Goal: Task Accomplishment & Management: Use online tool/utility

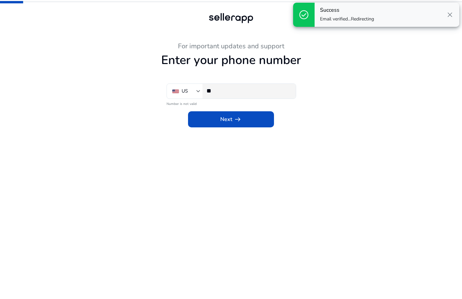
click at [241, 88] on input "**" at bounding box center [248, 90] width 84 height 7
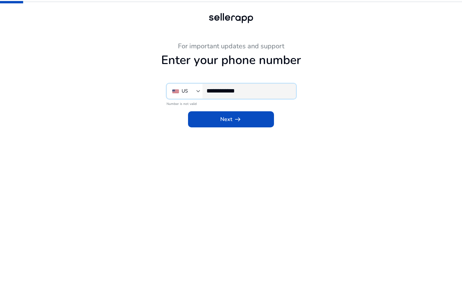
type input "**********"
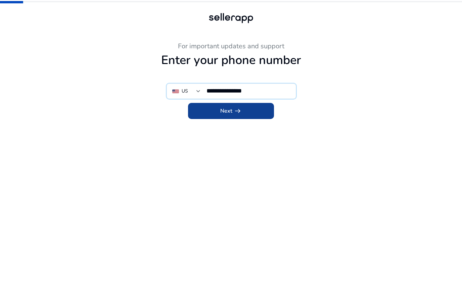
click at [249, 109] on span at bounding box center [231, 111] width 86 height 16
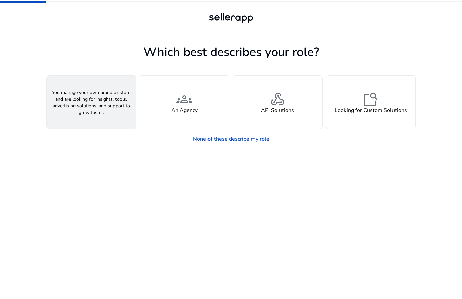
click at [103, 100] on div "person A Seller" at bounding box center [91, 102] width 89 height 53
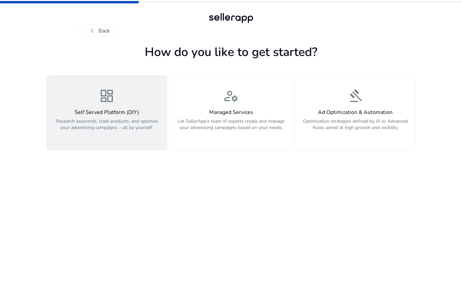
click at [120, 117] on div "Self Served Platform (DIY) Research keywords, track products, and optimize your…" at bounding box center [107, 123] width 112 height 29
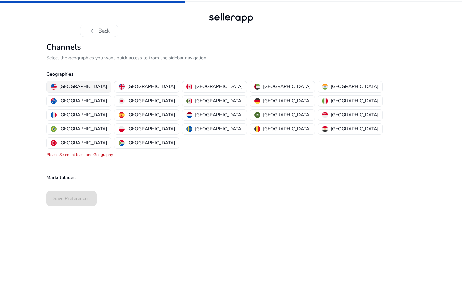
click at [80, 85] on p "[GEOGRAPHIC_DATA]" at bounding box center [83, 86] width 48 height 7
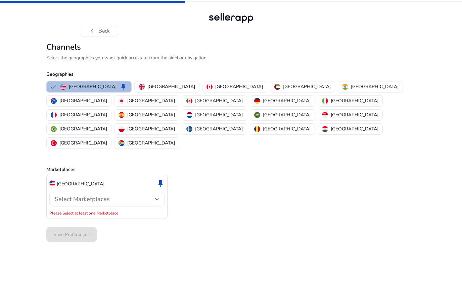
click at [153, 196] on div "Select Marketplaces" at bounding box center [105, 199] width 100 height 7
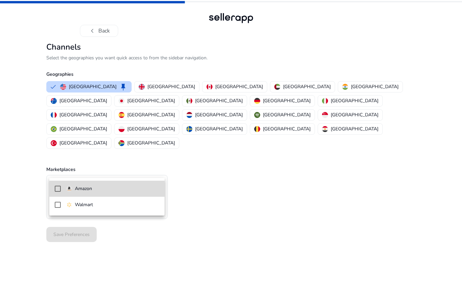
click at [116, 192] on span "Amazon" at bounding box center [112, 188] width 93 height 7
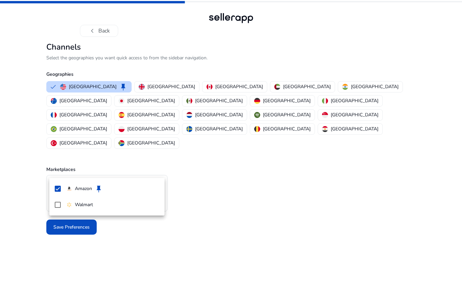
click at [139, 260] on div at bounding box center [231, 149] width 462 height 299
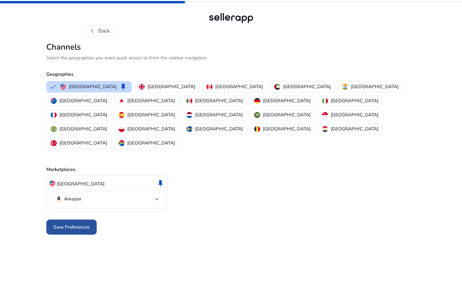
click at [87, 224] on span "Save Preferences" at bounding box center [71, 227] width 36 height 7
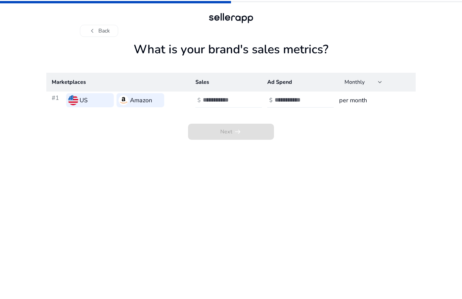
click at [229, 103] on input "number" at bounding box center [225, 99] width 45 height 7
type input "*"
click at [302, 99] on input "number" at bounding box center [296, 99] width 45 height 7
type input "*"
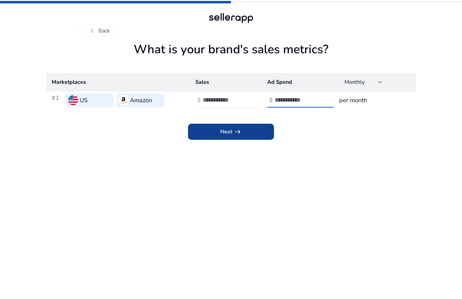
click at [242, 126] on span at bounding box center [231, 132] width 86 height 16
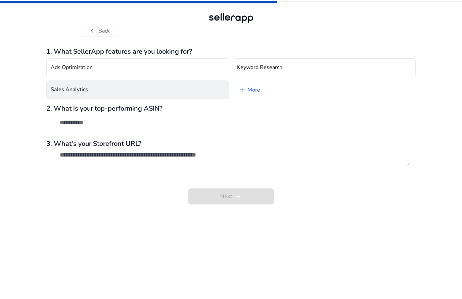
click at [81, 88] on h4 "Sales Analytics" at bounding box center [69, 90] width 37 height 6
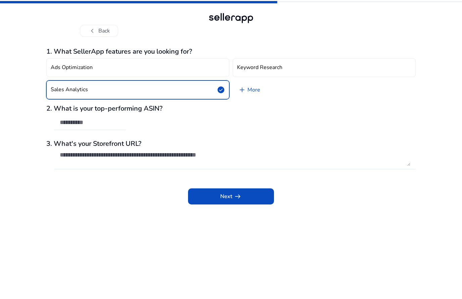
click at [192, 72] on button "Ads Optimization" at bounding box center [137, 67] width 183 height 19
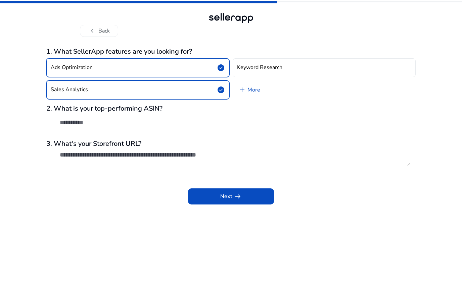
click at [288, 70] on button "Keyword Research" at bounding box center [324, 67] width 183 height 19
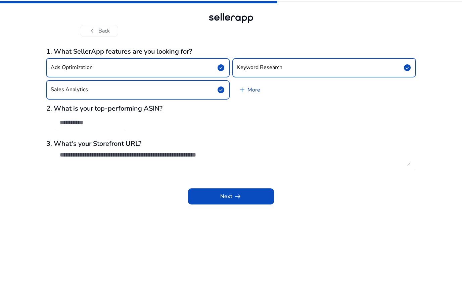
click at [255, 88] on link "add More" at bounding box center [249, 90] width 33 height 19
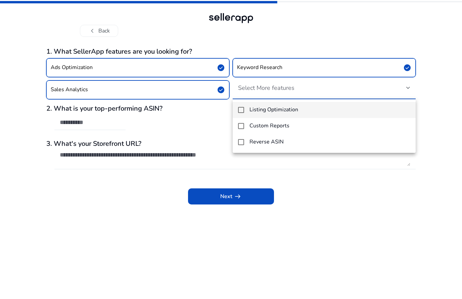
click at [269, 256] on div at bounding box center [231, 149] width 462 height 299
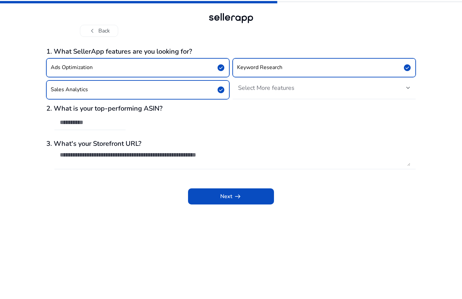
click at [227, 159] on textarea at bounding box center [235, 158] width 350 height 15
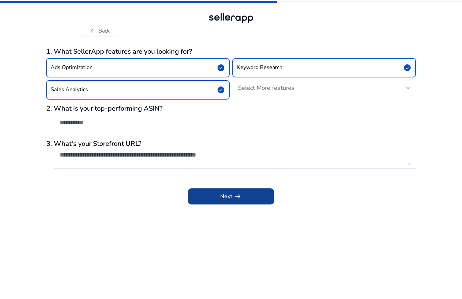
click at [244, 197] on span at bounding box center [231, 197] width 86 height 16
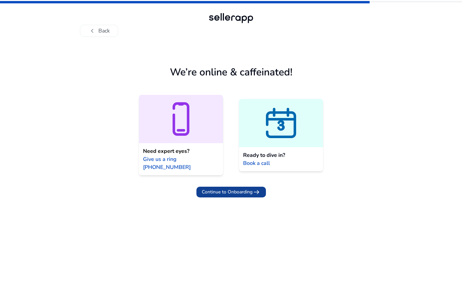
click at [254, 188] on span "arrow_right_alt" at bounding box center [256, 192] width 8 height 8
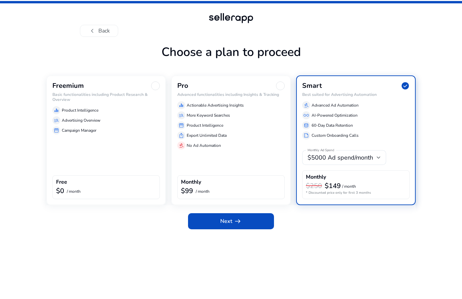
click at [155, 81] on div "Freemium Basic functionalities including Product Research & Overview equalizer …" at bounding box center [105, 141] width 119 height 130
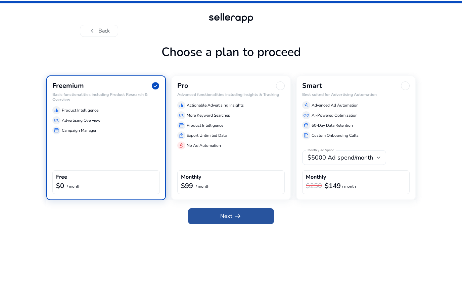
click at [255, 215] on span at bounding box center [231, 216] width 86 height 16
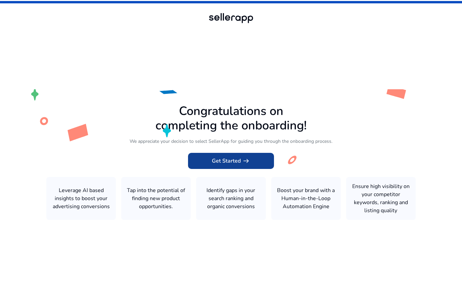
click at [257, 169] on span at bounding box center [231, 161] width 86 height 16
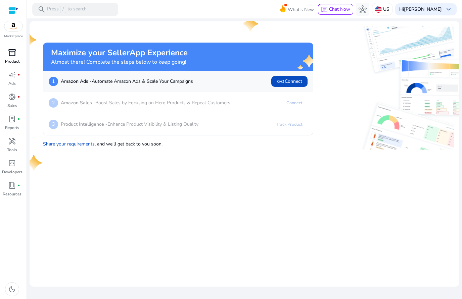
click at [16, 51] on span "inventory_2" at bounding box center [12, 53] width 8 height 8
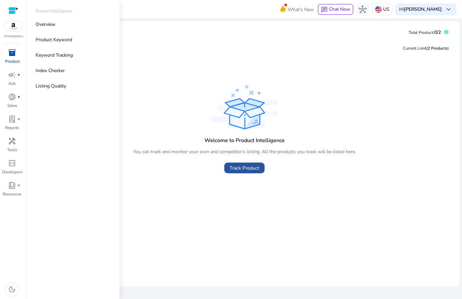
click at [249, 165] on span "Track Product" at bounding box center [245, 168] width 30 height 7
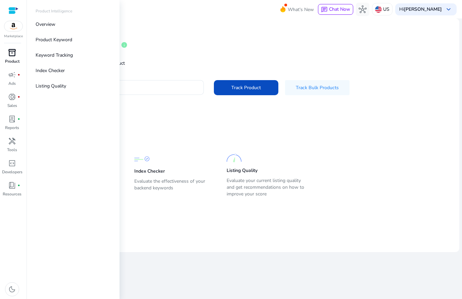
click at [291, 140] on mat-card-content "Track Product info Get in-depth details by tracking product Enter ASIN or Amazo…" at bounding box center [245, 119] width 430 height 203
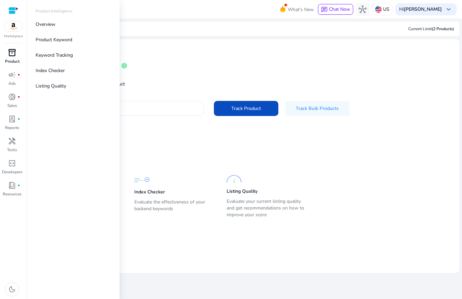
click at [173, 111] on input "Enter ASIN or Amazon product URL" at bounding box center [122, 108] width 151 height 7
click at [16, 7] on div at bounding box center [13, 11] width 10 height 8
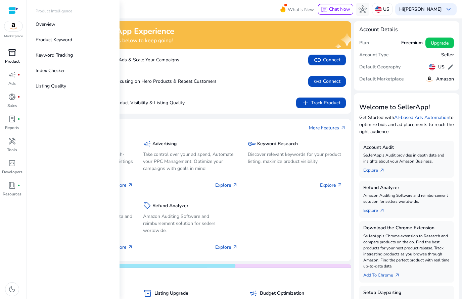
click at [13, 54] on span "inventory_2" at bounding box center [12, 53] width 8 height 8
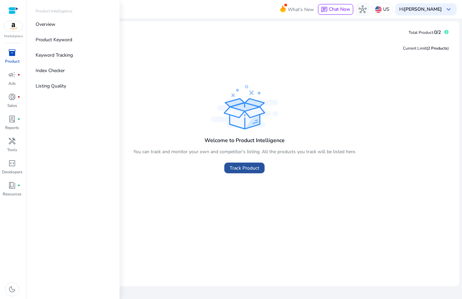
click at [254, 171] on span "Track Product" at bounding box center [245, 168] width 30 height 7
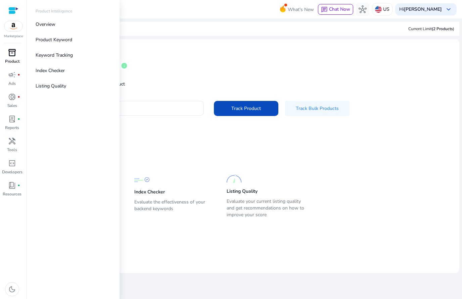
click at [62, 10] on p "Product Intelligence" at bounding box center [54, 11] width 37 height 6
click at [182, 109] on input "Enter ASIN or Amazon product URL" at bounding box center [122, 108] width 151 height 7
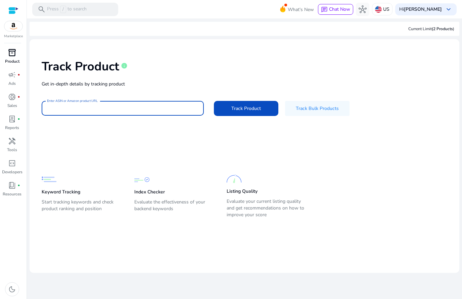
click at [50, 105] on input "Enter ASIN or Amazon product URL" at bounding box center [122, 108] width 151 height 7
paste input "**********"
type input "*"
click at [52, 105] on input "Enter ASIN or Amazon product URL" at bounding box center [122, 108] width 151 height 7
paste input "**********"
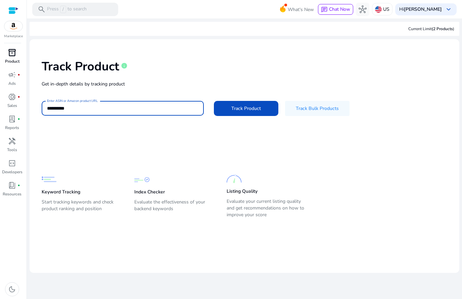
type input "**********"
click at [263, 105] on span at bounding box center [246, 108] width 64 height 16
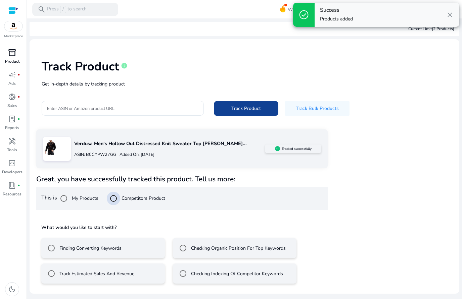
scroll to position [2, 0]
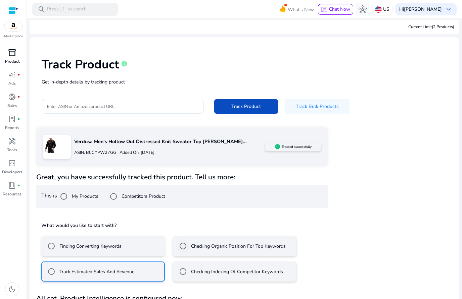
click at [197, 245] on label "Checking Organic Position For Top Keywords" at bounding box center [238, 246] width 96 height 7
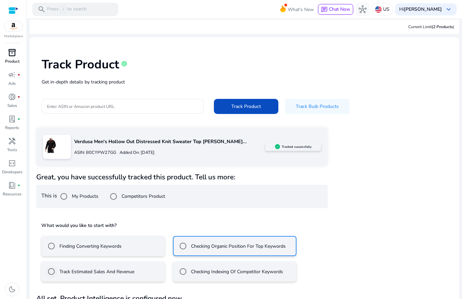
click at [115, 273] on label "Track Estimated Sales And Revenue" at bounding box center [96, 271] width 76 height 7
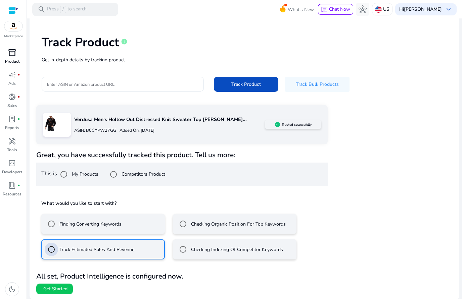
scroll to position [24, 0]
click at [60, 288] on span "Get Started" at bounding box center [55, 289] width 24 height 7
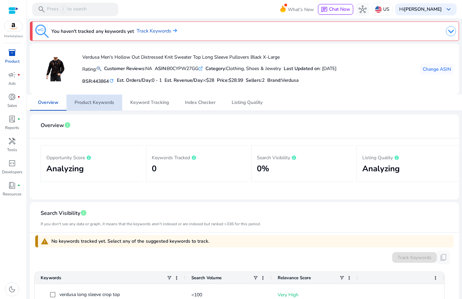
click at [95, 104] on span "Product Keywords" at bounding box center [94, 102] width 40 height 5
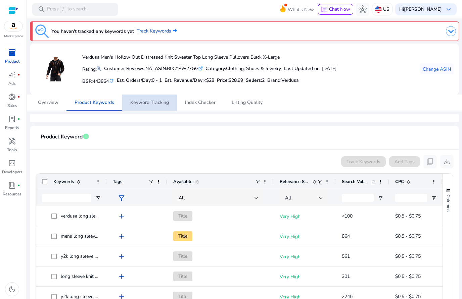
click at [159, 100] on span "Keyword Tracking" at bounding box center [149, 102] width 39 height 5
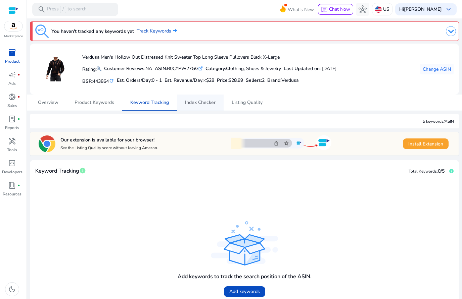
click at [202, 100] on span "Index Checker" at bounding box center [200, 102] width 31 height 5
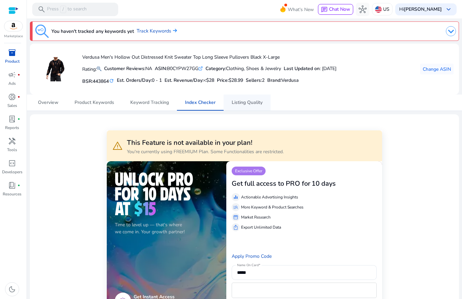
click at [250, 101] on span "Listing Quality" at bounding box center [247, 102] width 31 height 5
click at [99, 100] on span "Product Keywords" at bounding box center [94, 102] width 40 height 5
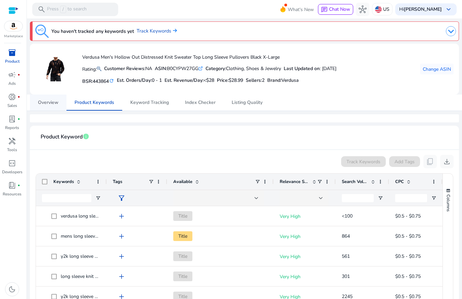
click at [51, 101] on span "Overview" at bounding box center [48, 102] width 20 height 5
